Goal: Complete application form

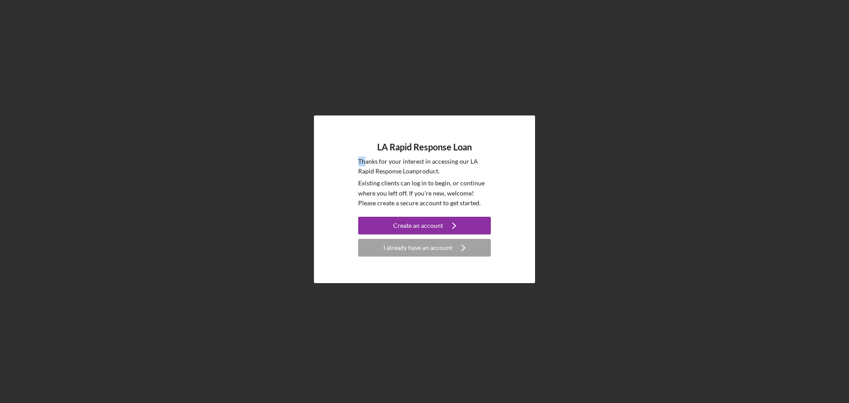
drag, startPoint x: 479, startPoint y: 149, endPoint x: 366, endPoint y: 149, distance: 112.8
click at [366, 149] on div "LA Rapid Response Loan Thanks for your interest in accessing our LA Rapid Respo…" at bounding box center [424, 199] width 133 height 115
click at [531, 163] on div "LA Rapid Response Loan Thanks for your interest in accessing our LA Rapid Respo…" at bounding box center [424, 199] width 221 height 168
click at [645, 380] on div "LA Rapid Response Loan Thanks for your interest in accessing our LA Rapid Respo…" at bounding box center [424, 199] width 840 height 398
